Goal: Task Accomplishment & Management: Complete application form

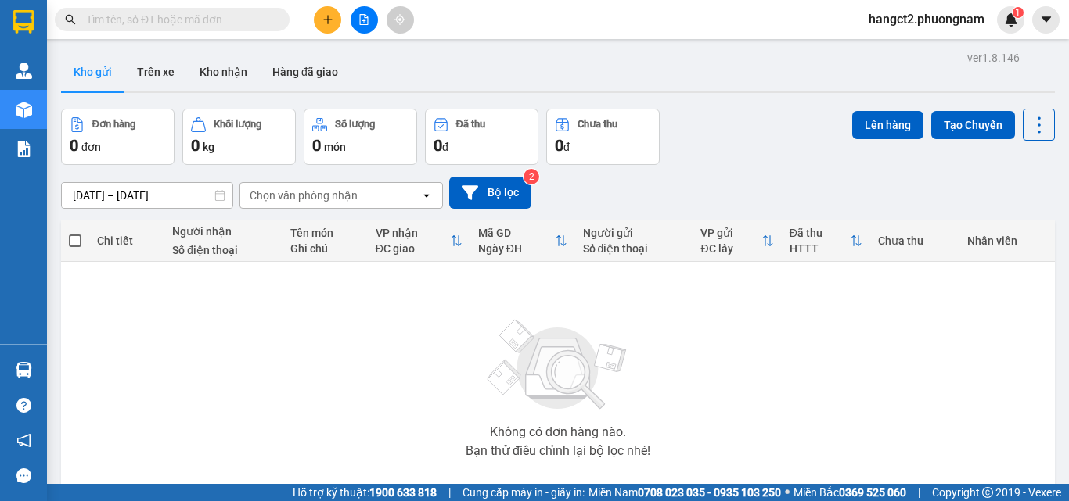
click at [260, 23] on input "text" at bounding box center [178, 19] width 185 height 17
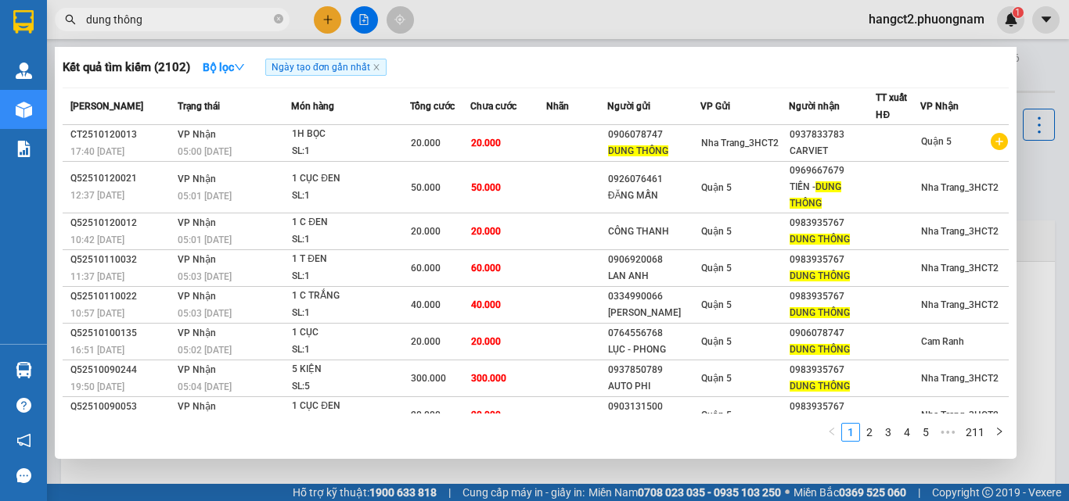
type input "dung thông"
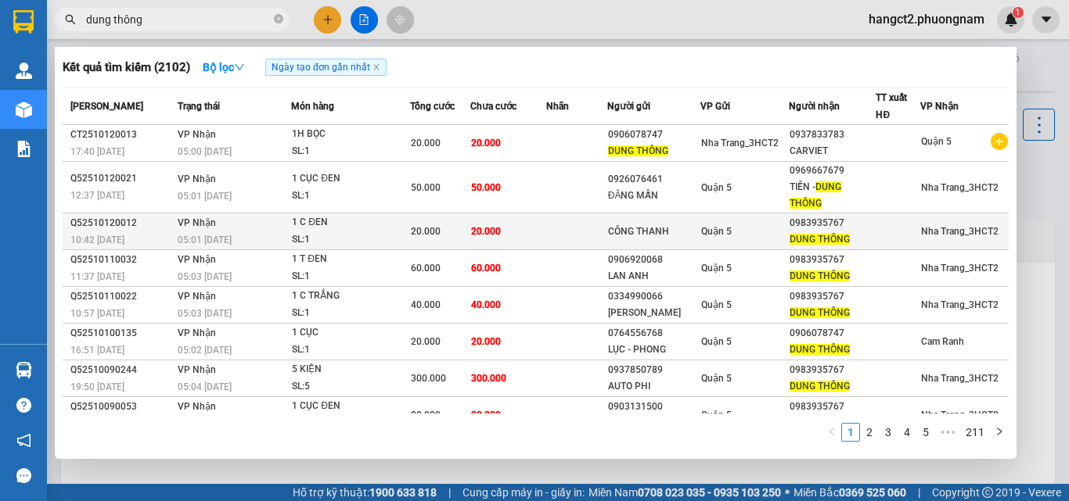
click at [859, 238] on div "DUNG THÔNG" at bounding box center [832, 240] width 86 height 16
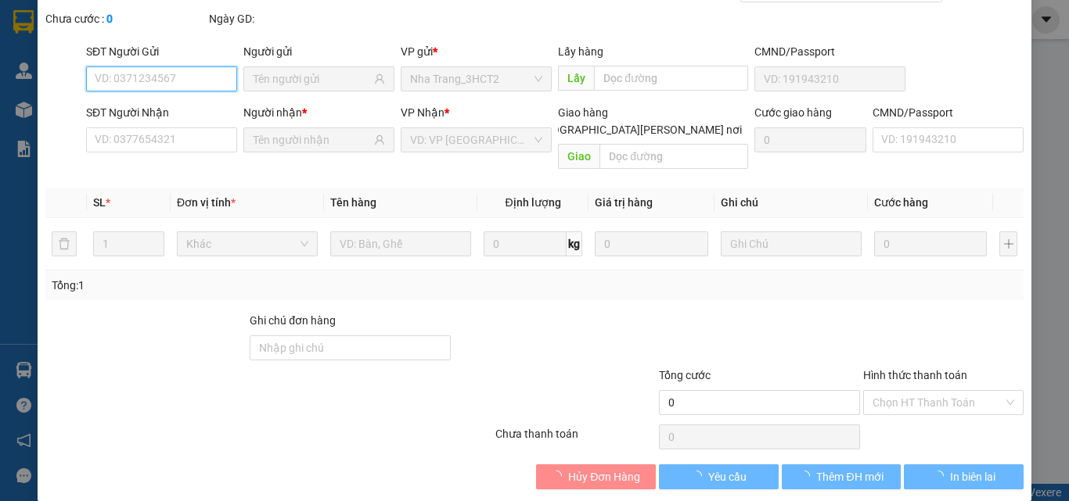
type input "CÔNG THANH"
type input "0983935767"
type input "DUNG THÔNG"
type input "20.000"
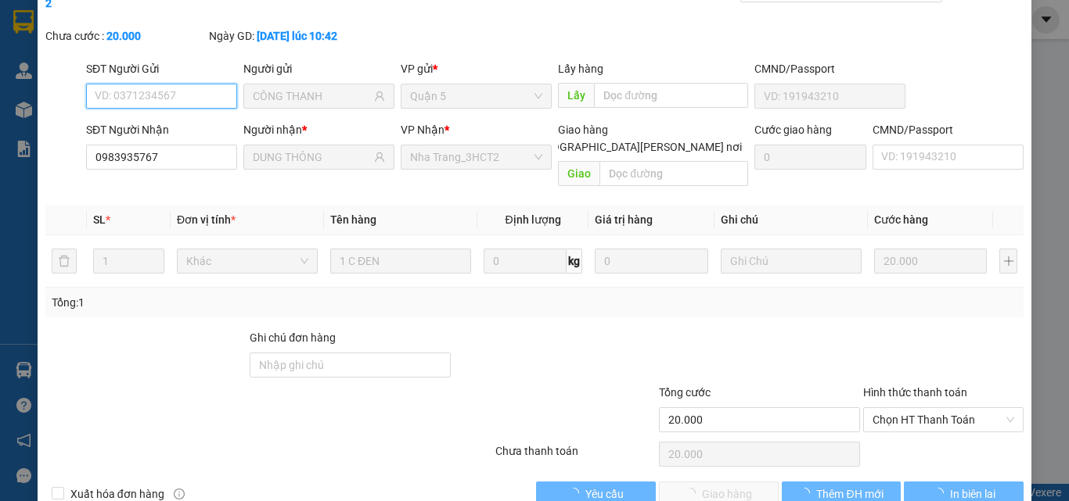
scroll to position [81, 0]
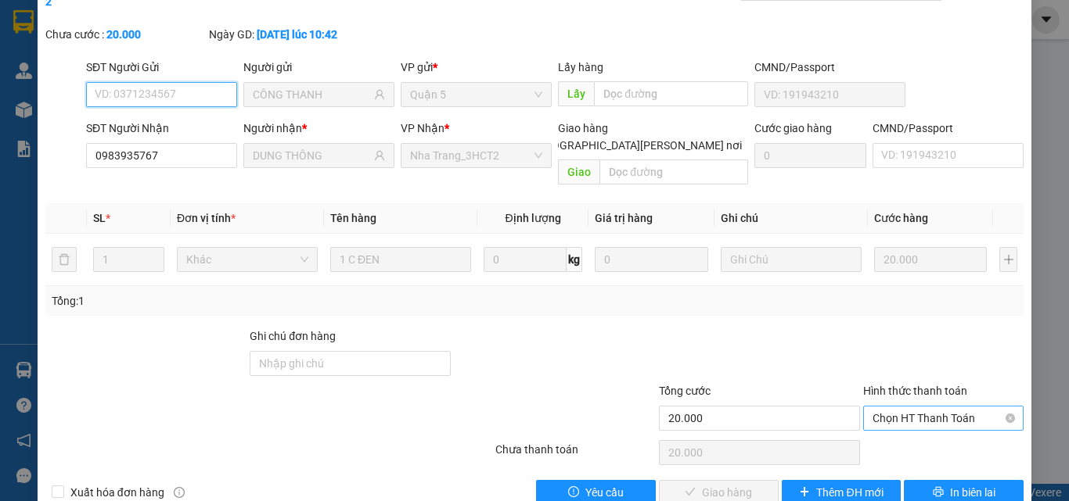
click at [885, 407] on span "Chọn HT Thanh Toán" at bounding box center [943, 418] width 142 height 23
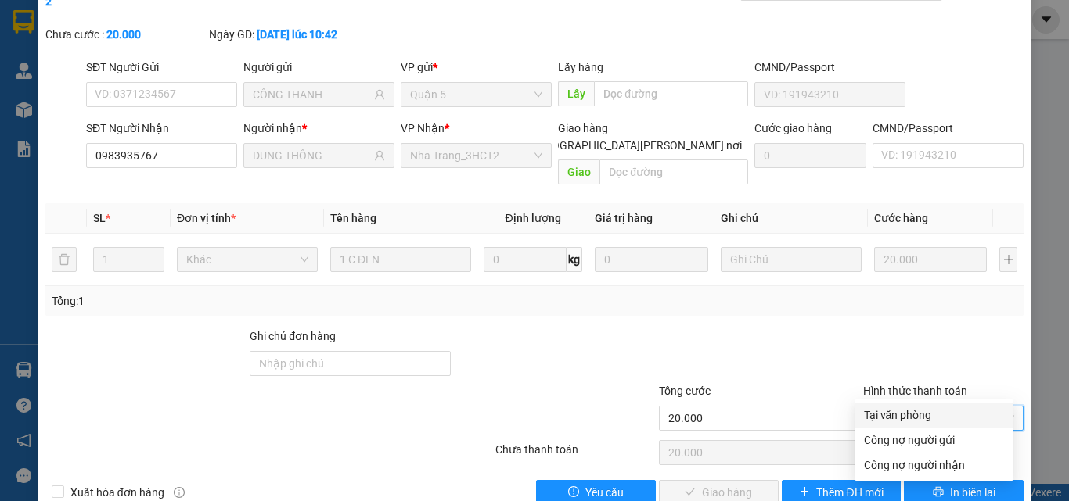
click at [885, 409] on div "Tại văn phòng" at bounding box center [934, 415] width 140 height 17
type input "0"
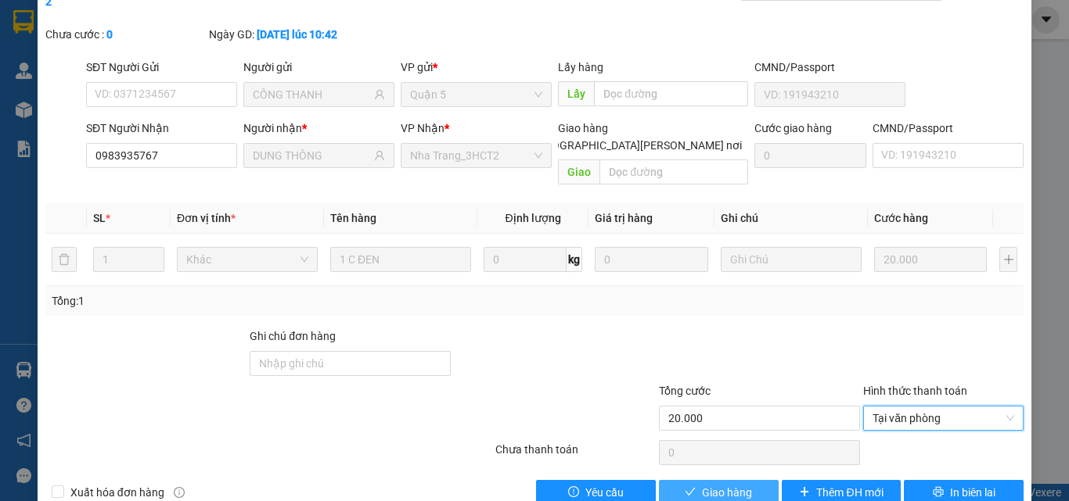
click at [735, 484] on span "Giao hàng" at bounding box center [727, 492] width 50 height 17
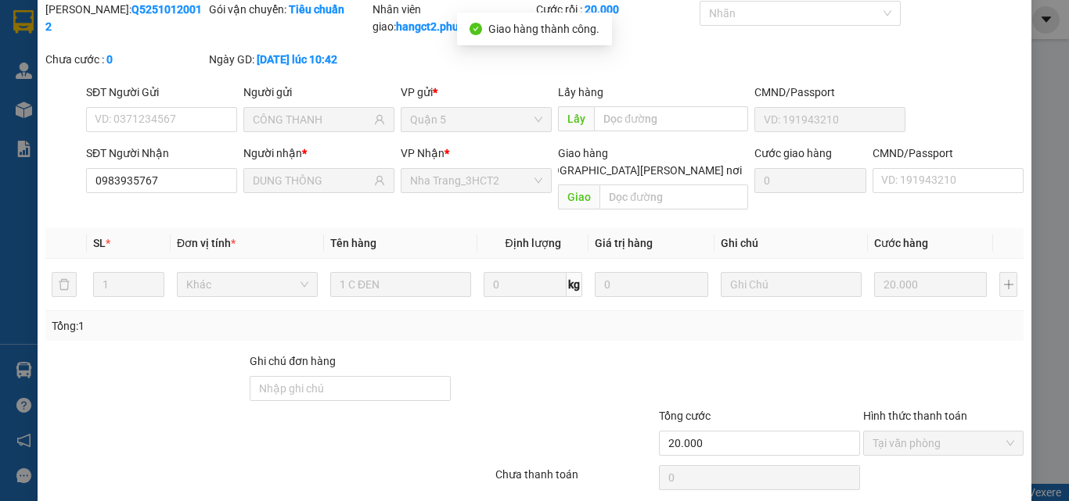
scroll to position [0, 0]
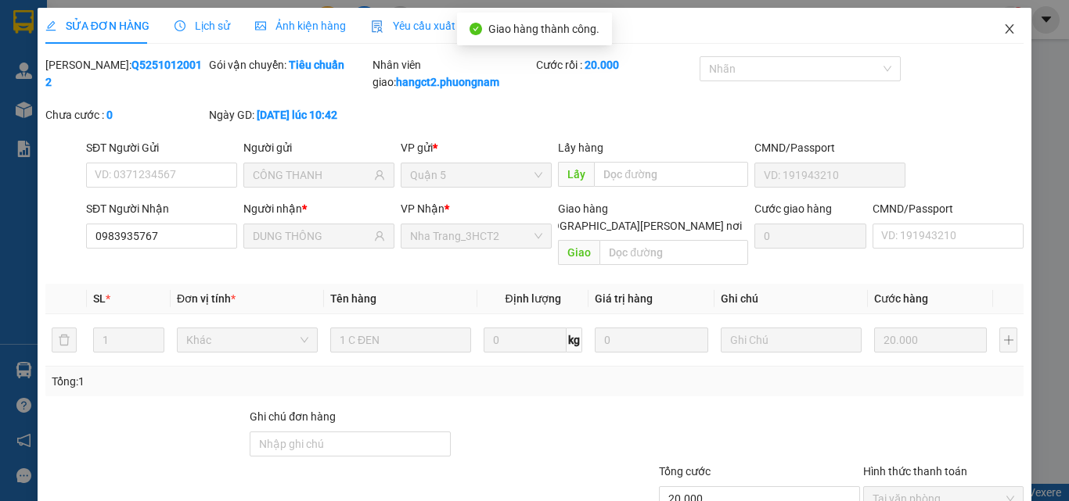
click at [1003, 25] on icon "close" at bounding box center [1009, 29] width 13 height 13
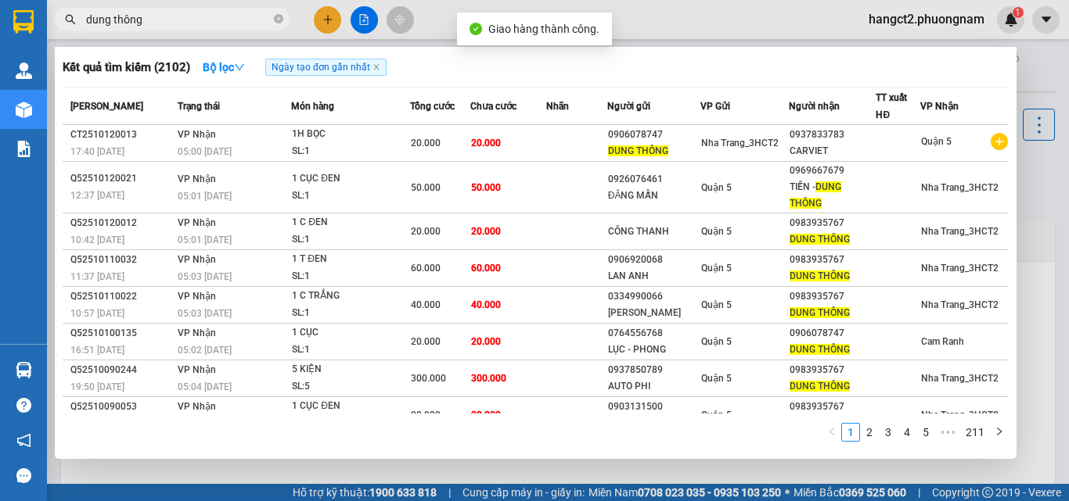
click at [223, 9] on span "dung thông" at bounding box center [172, 19] width 235 height 23
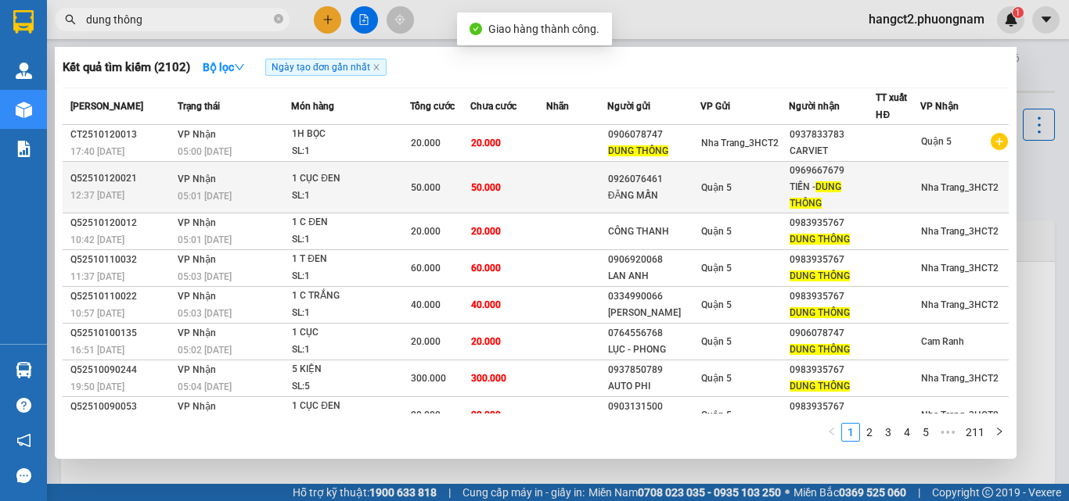
click at [744, 192] on div "Quận 5" at bounding box center [744, 187] width 87 height 17
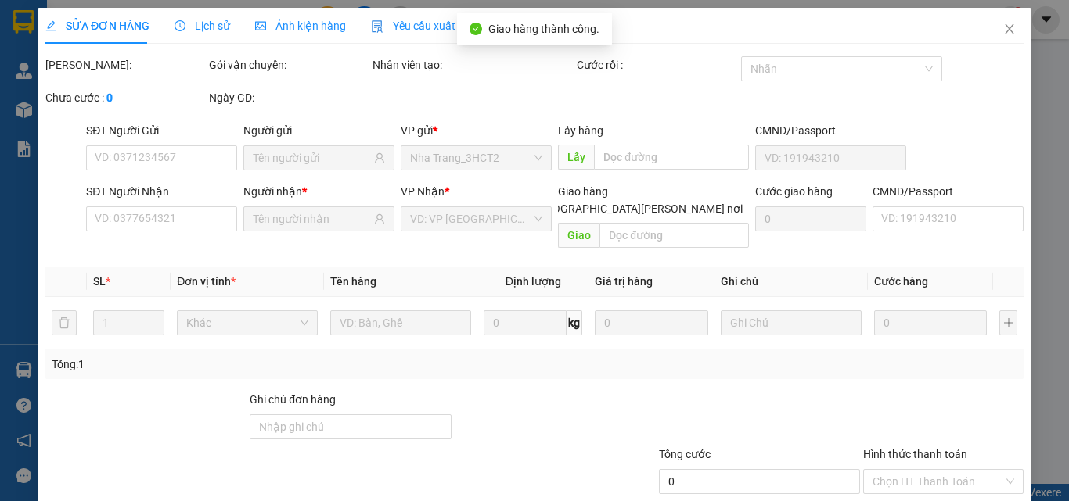
type input "0926076461"
type input "ĐĂNG MẪN"
type input "0969667679"
type input "TIỀN - DUNG THÔNG"
type input "50.000"
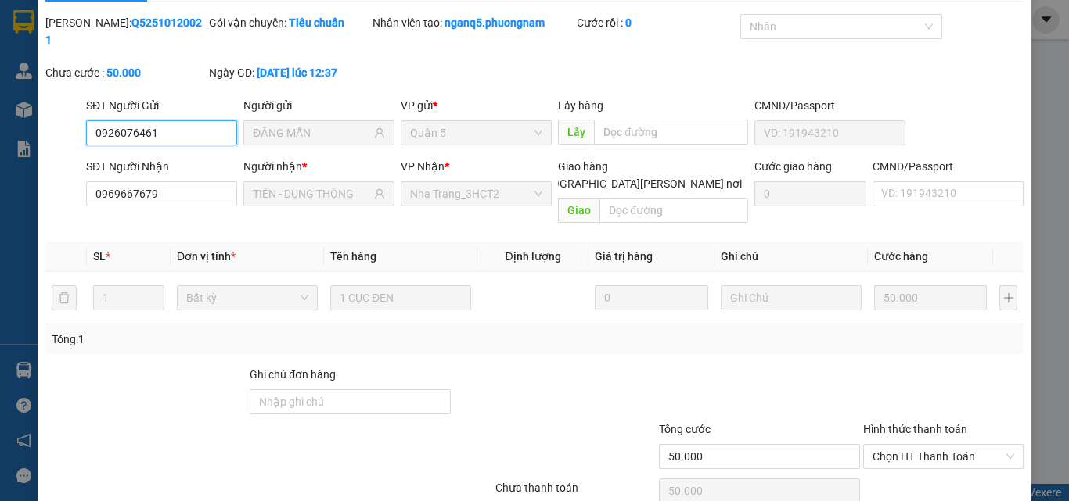
scroll to position [81, 0]
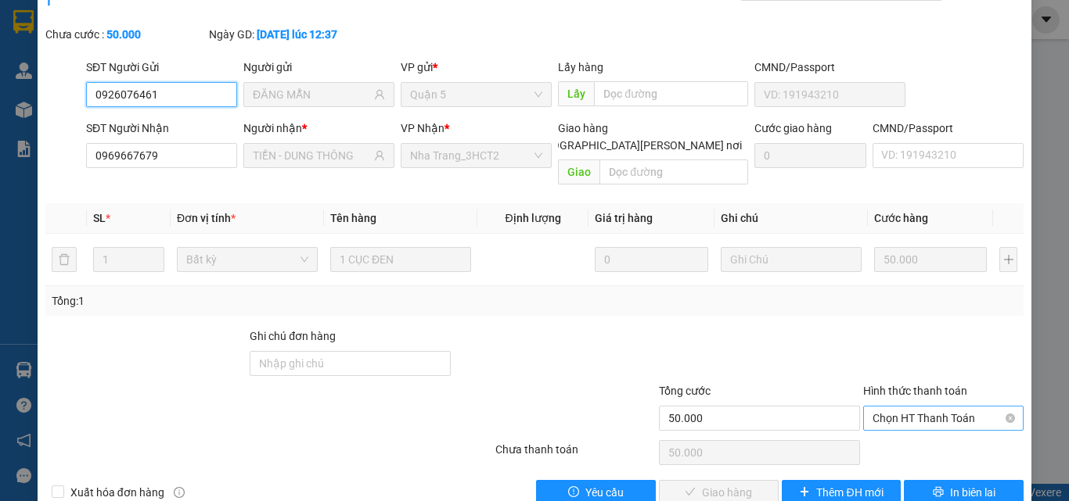
click at [967, 406] on div "Chọn HT Thanh Toán" at bounding box center [943, 418] width 160 height 25
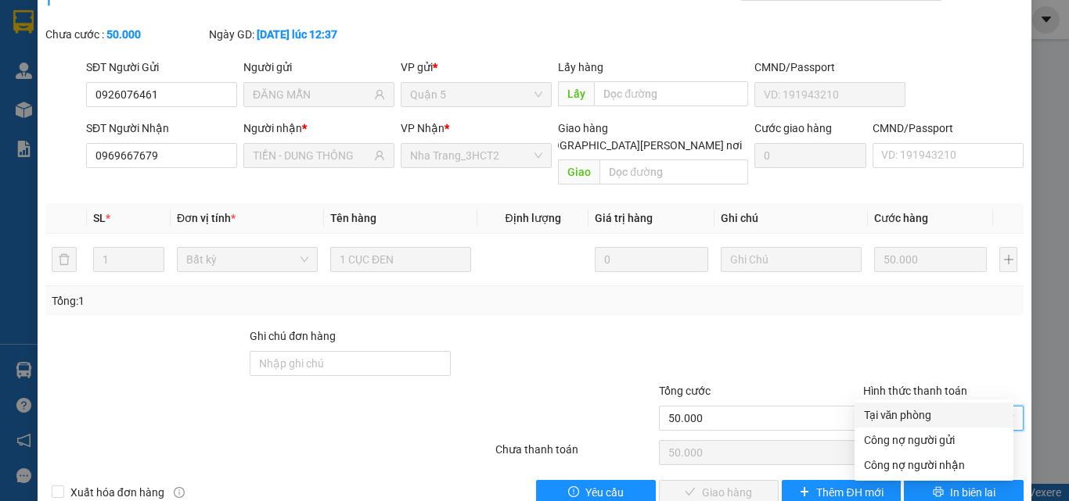
click at [962, 409] on div "Tại văn phòng" at bounding box center [934, 415] width 140 height 17
type input "0"
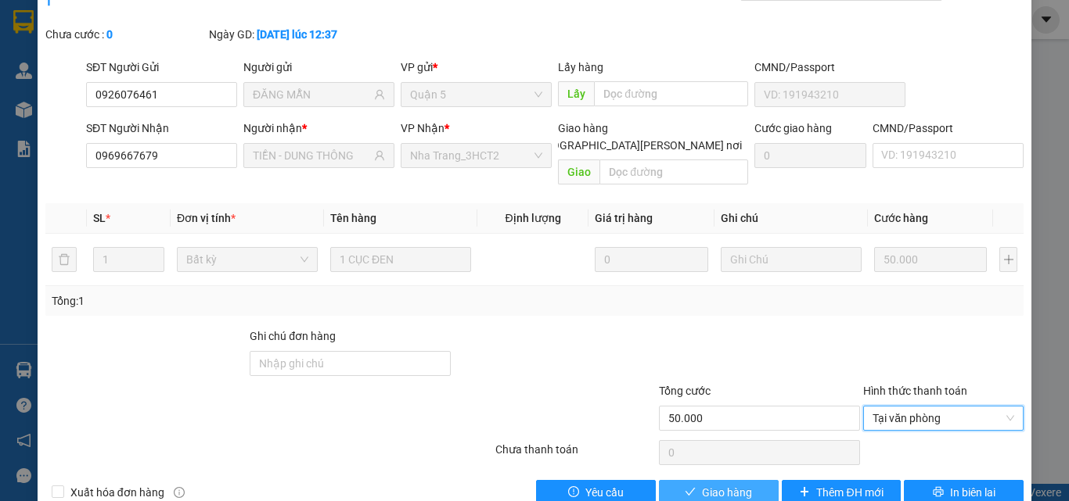
click at [743, 484] on span "Giao hàng" at bounding box center [727, 492] width 50 height 17
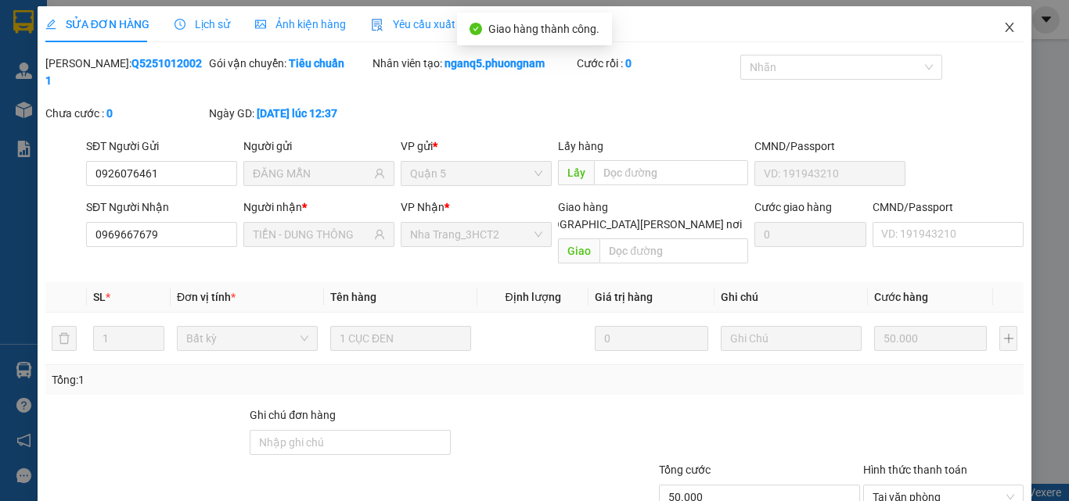
scroll to position [0, 0]
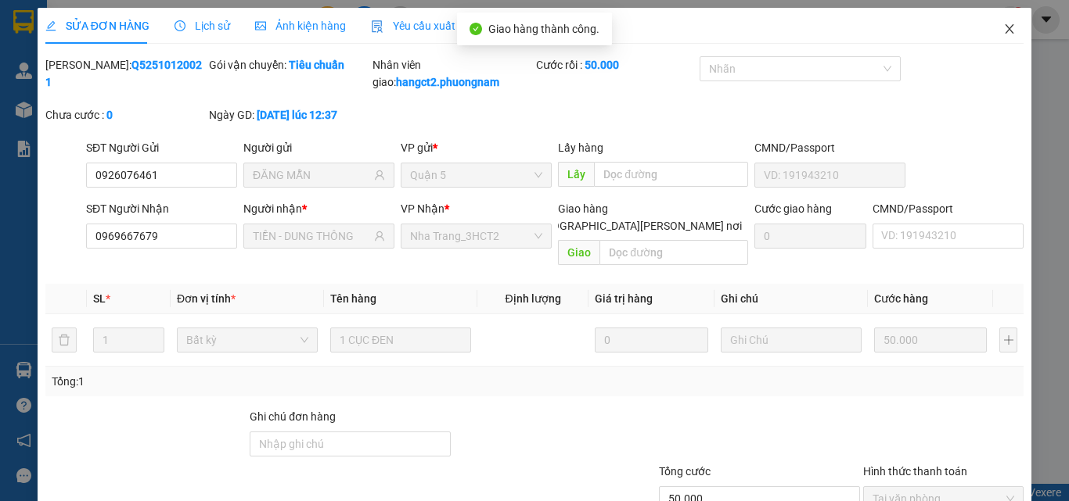
click at [1001, 36] on span "Close" at bounding box center [1009, 30] width 44 height 44
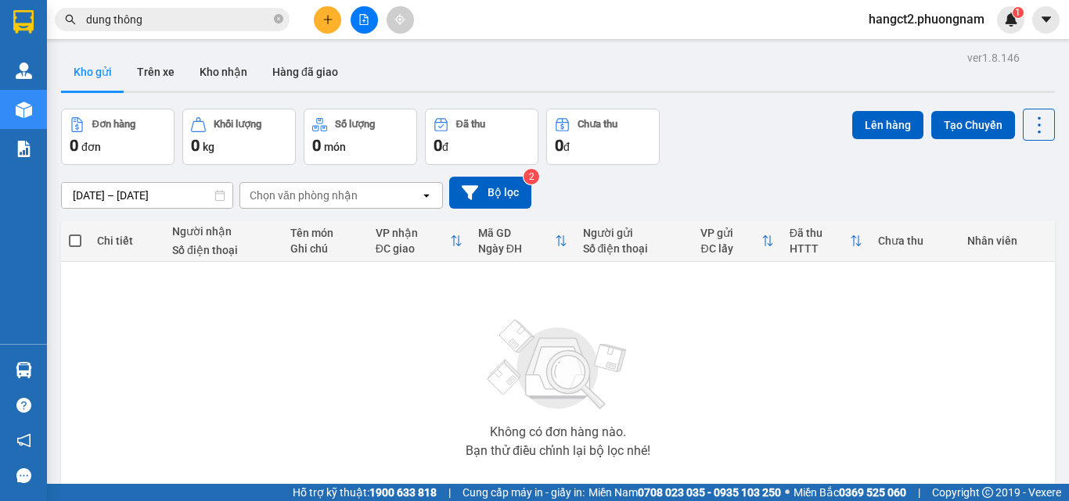
click at [273, 22] on span "dung thông" at bounding box center [172, 19] width 235 height 23
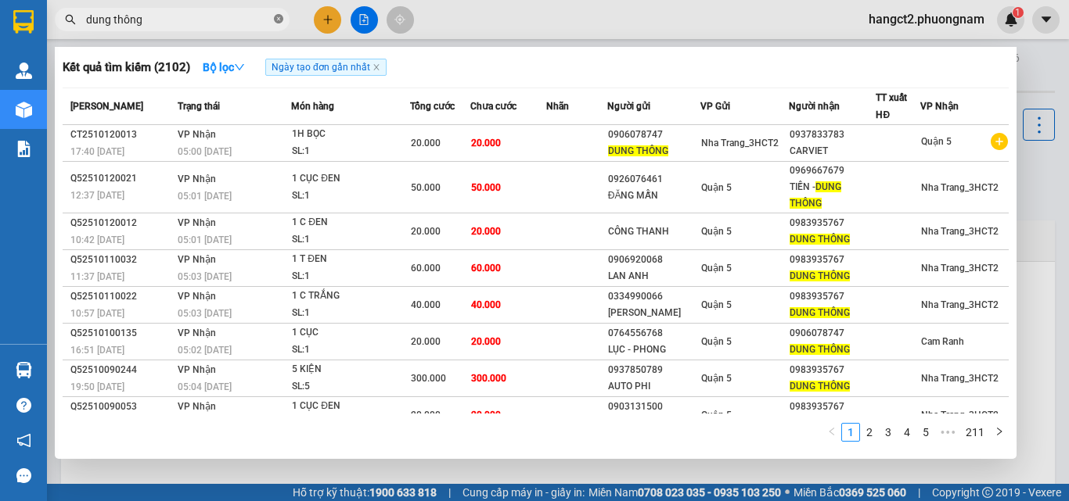
click at [279, 22] on icon "close-circle" at bounding box center [278, 18] width 9 height 9
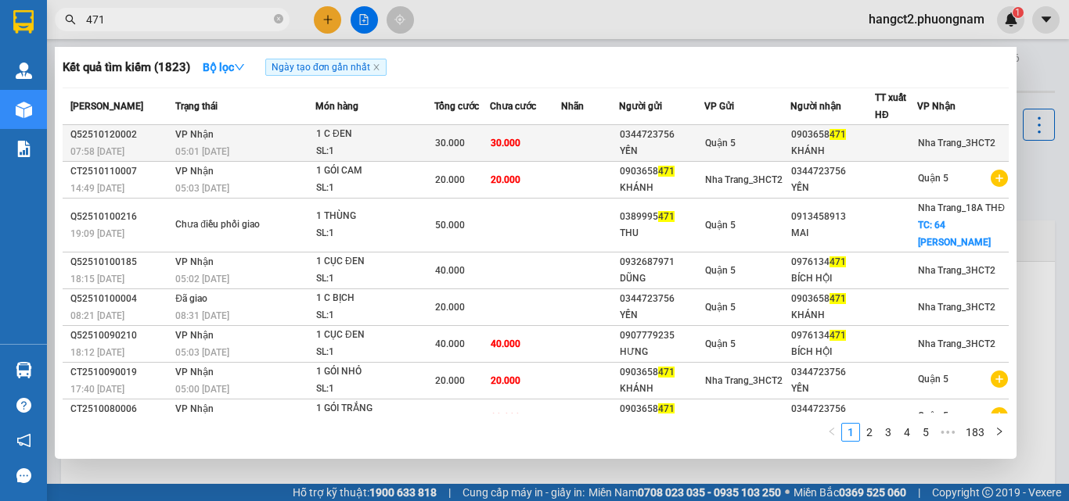
type input "471"
click at [856, 137] on div "0903658 471" at bounding box center [833, 135] width 84 height 16
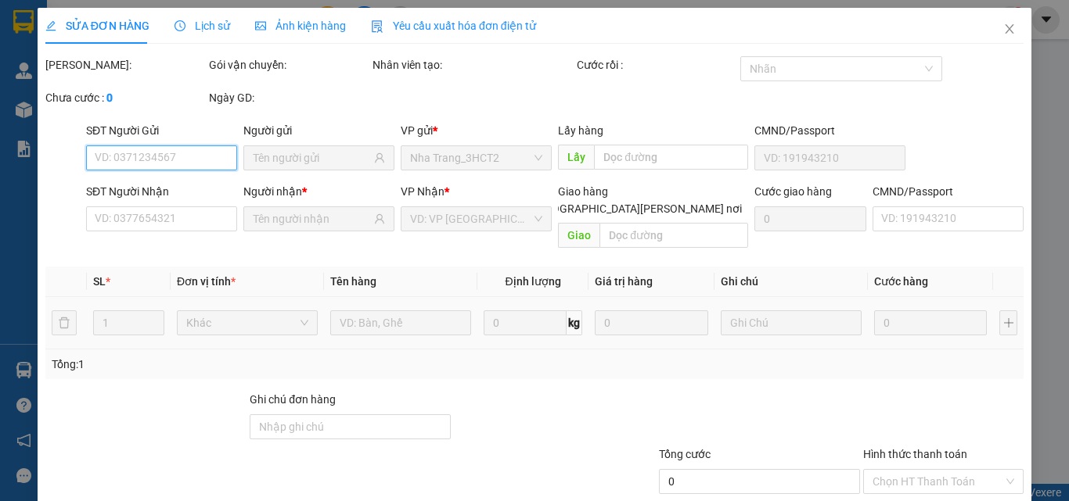
type input "0344723756"
type input "YẾN"
type input "0903658471"
type input "KHÁNH"
type input "30.000"
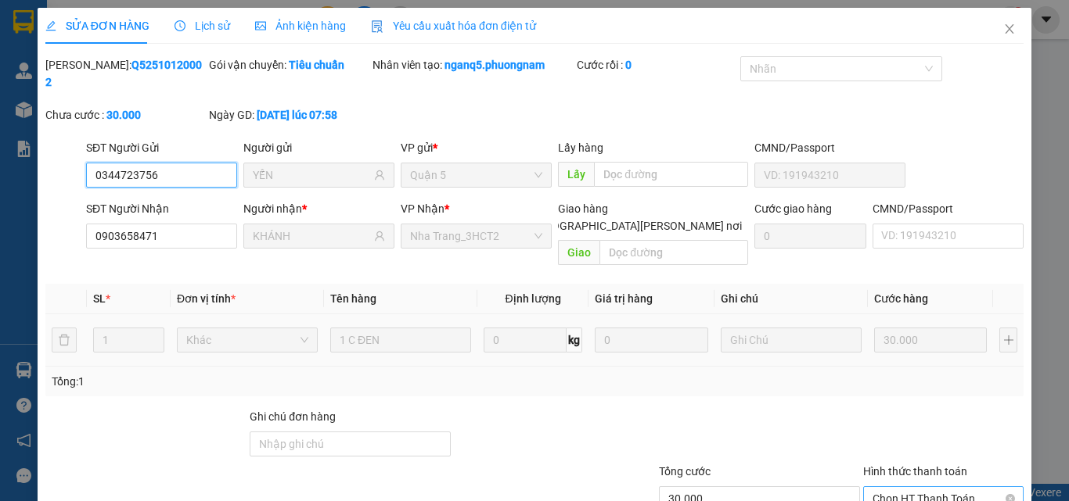
scroll to position [81, 0]
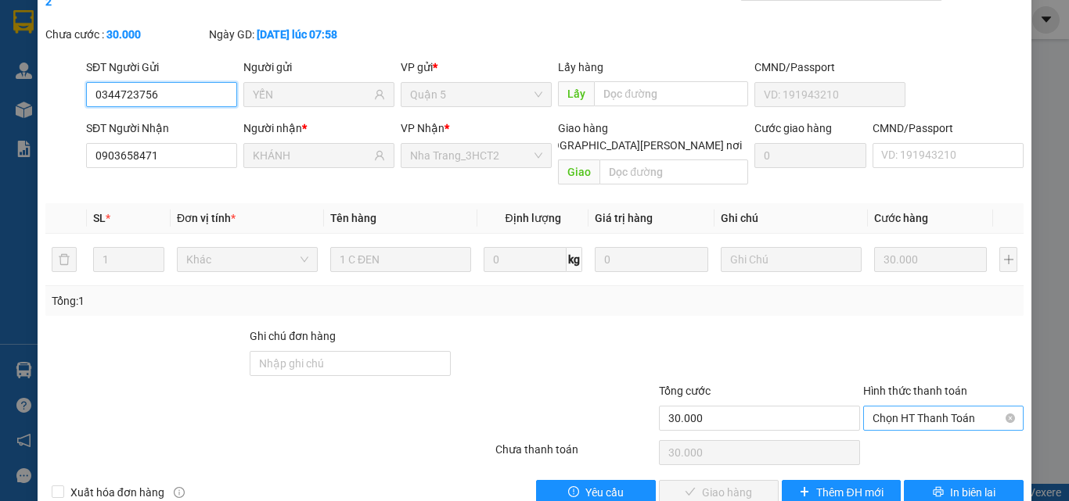
click at [897, 407] on span "Chọn HT Thanh Toán" at bounding box center [943, 418] width 142 height 23
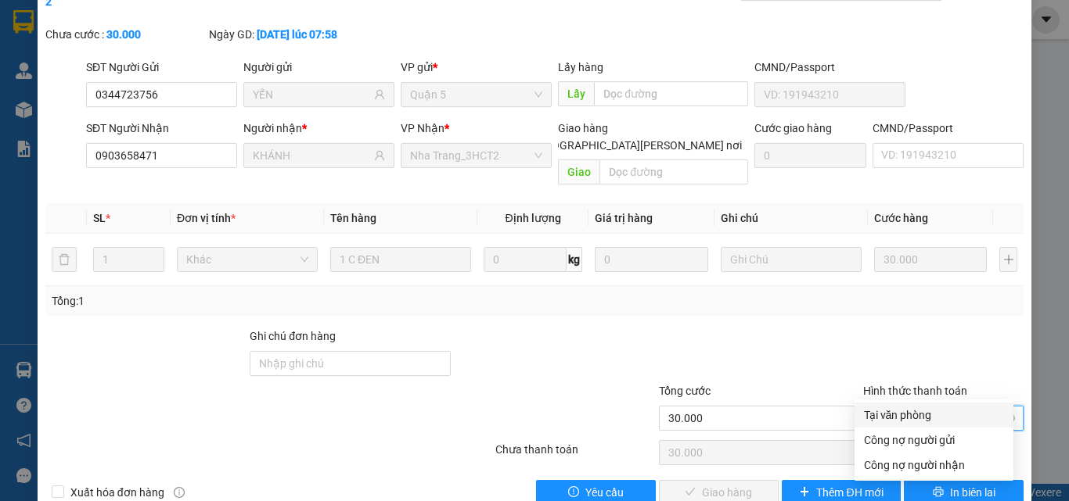
click at [900, 415] on div "Tại văn phòng" at bounding box center [934, 415] width 140 height 17
type input "0"
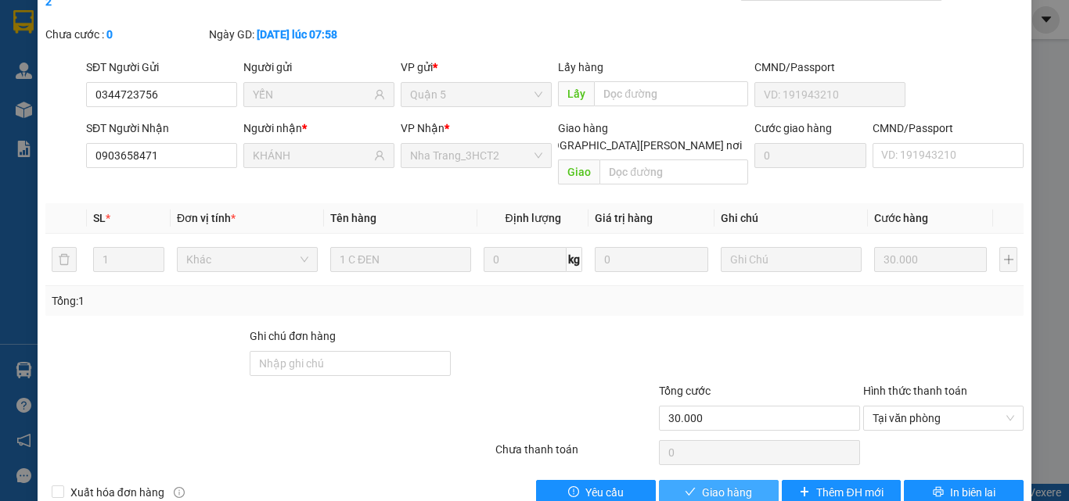
click at [749, 480] on button "Giao hàng" at bounding box center [719, 492] width 120 height 25
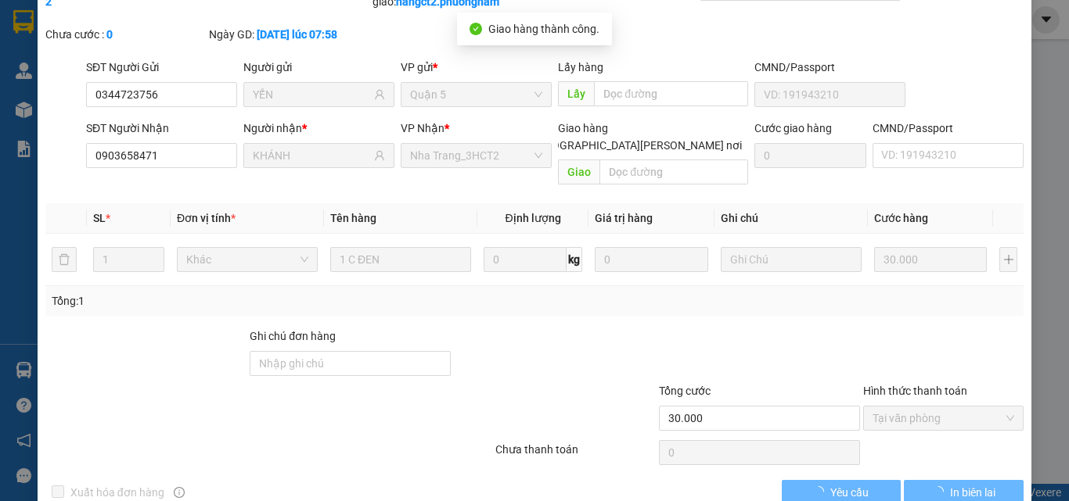
scroll to position [0, 0]
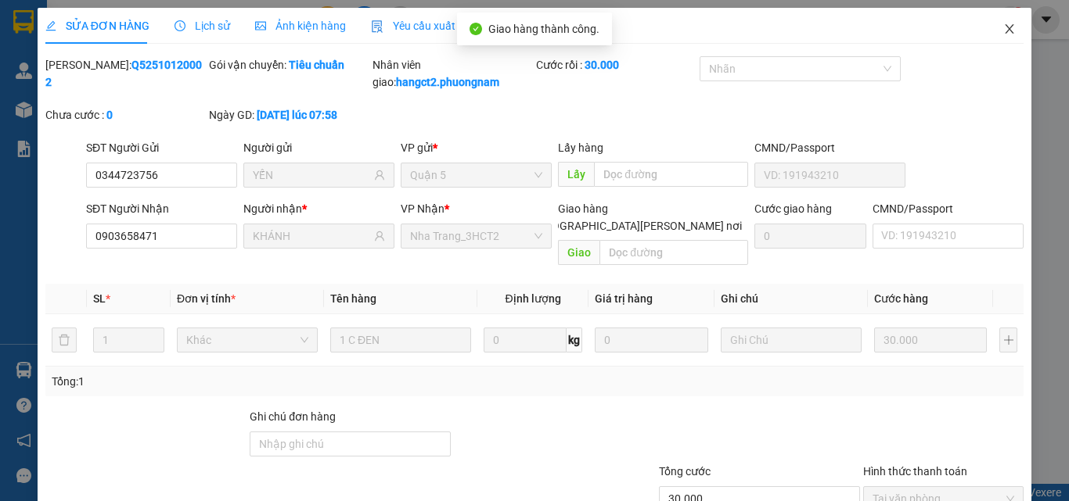
click at [1003, 31] on icon "close" at bounding box center [1009, 29] width 13 height 13
